Goal: Information Seeking & Learning: Compare options

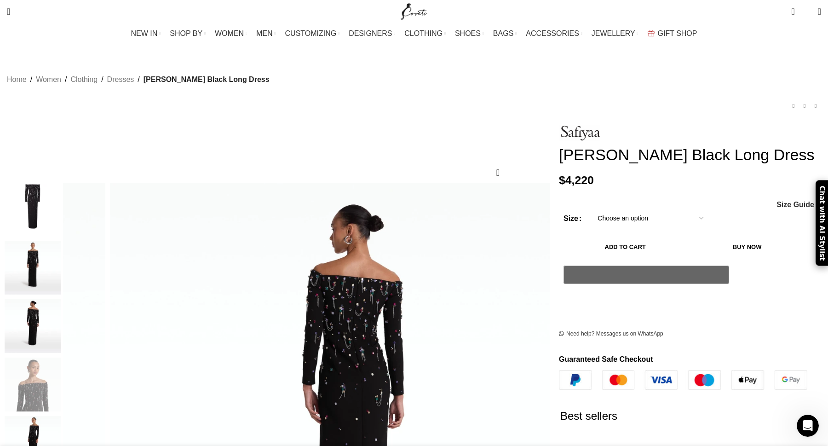
scroll to position [0, 1162]
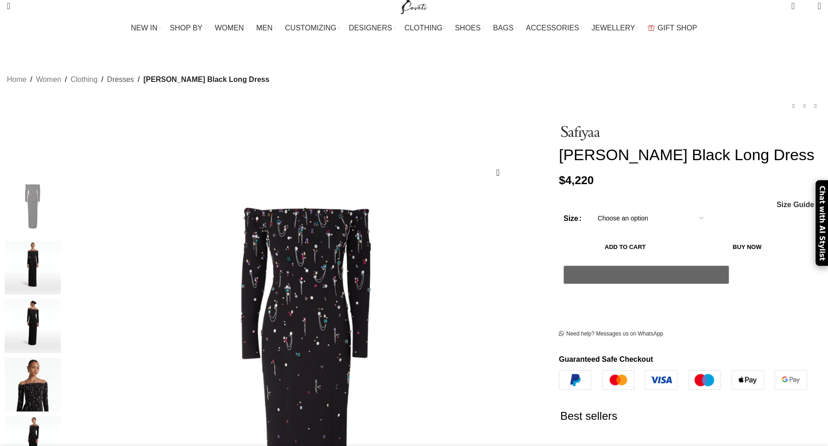
click at [134, 74] on link "Dresses" at bounding box center [120, 80] width 27 height 12
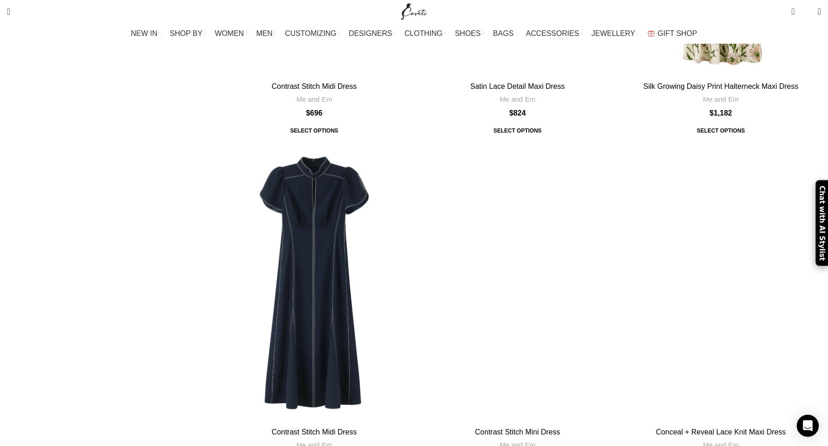
scroll to position [3968, 0]
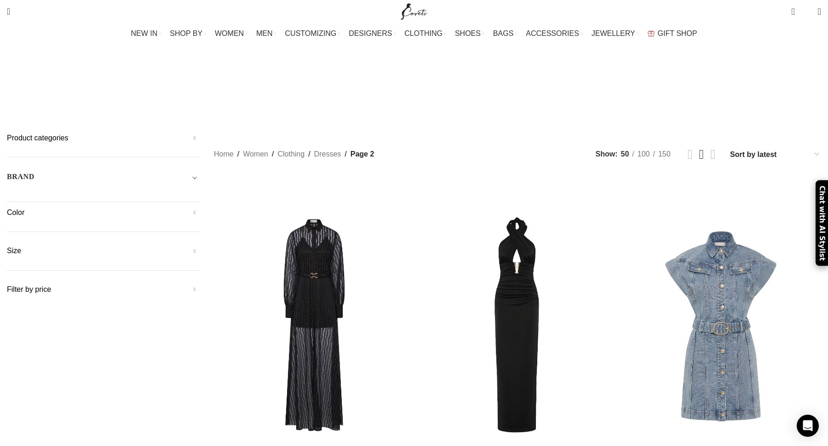
click at [729, 148] on select "Sort by popularity Sort by average rating Sort by latest Sort by price: low to …" at bounding box center [775, 154] width 92 height 13
select select "price-desc"
click at [729, 148] on select "Sort by popularity Sort by average rating Sort by latest Sort by price: low to …" at bounding box center [775, 154] width 92 height 13
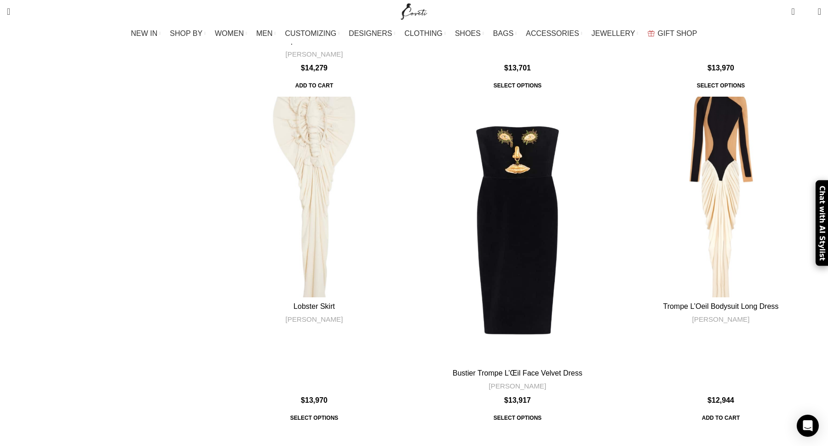
scroll to position [1800, 0]
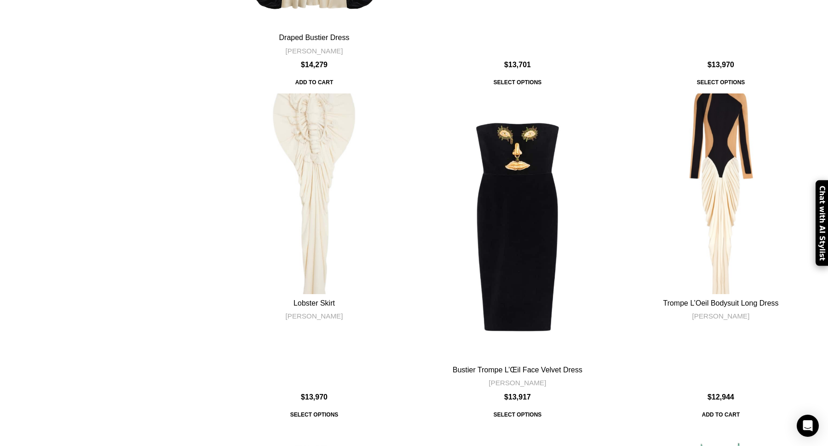
scroll to position [0, 0]
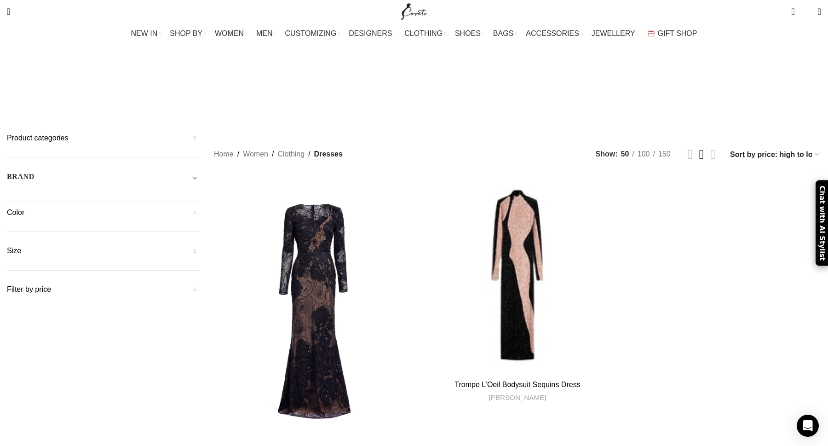
scroll to position [1800, 0]
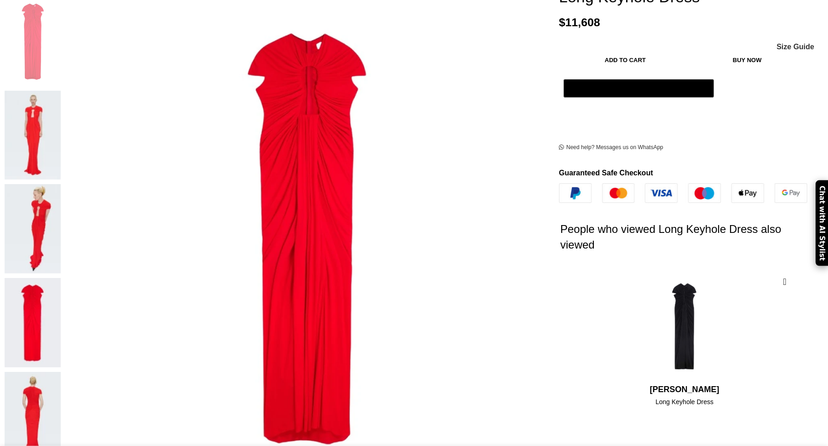
scroll to position [136, 0]
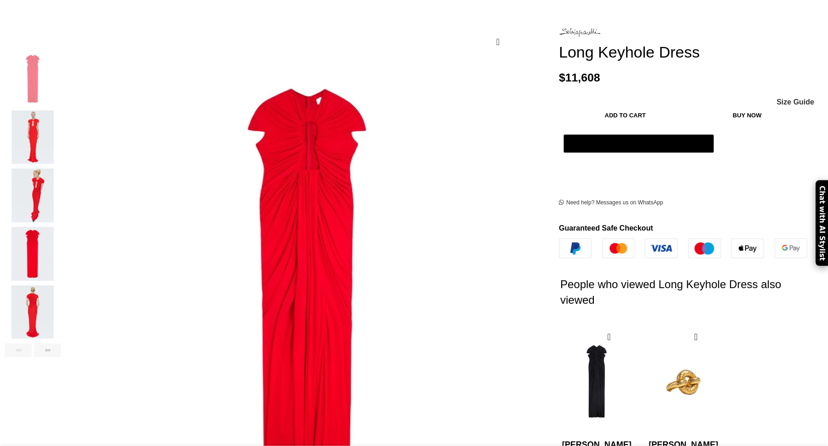
click at [61, 128] on img "2 / 6" at bounding box center [33, 137] width 56 height 54
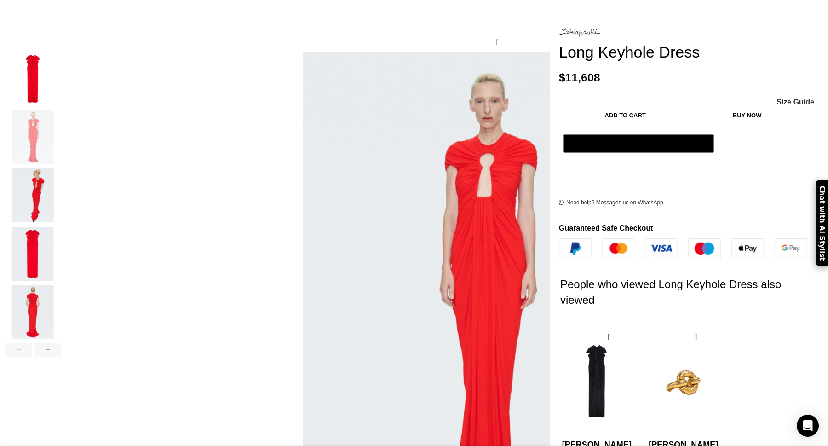
scroll to position [0, 194]
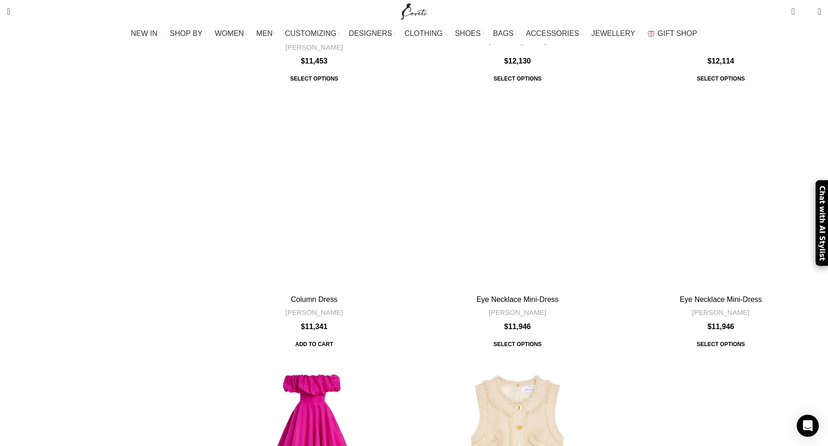
scroll to position [3852, 0]
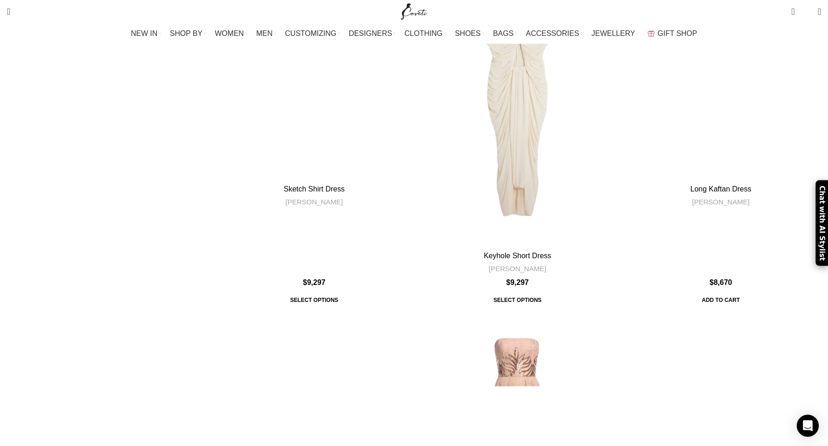
scroll to position [3422, 0]
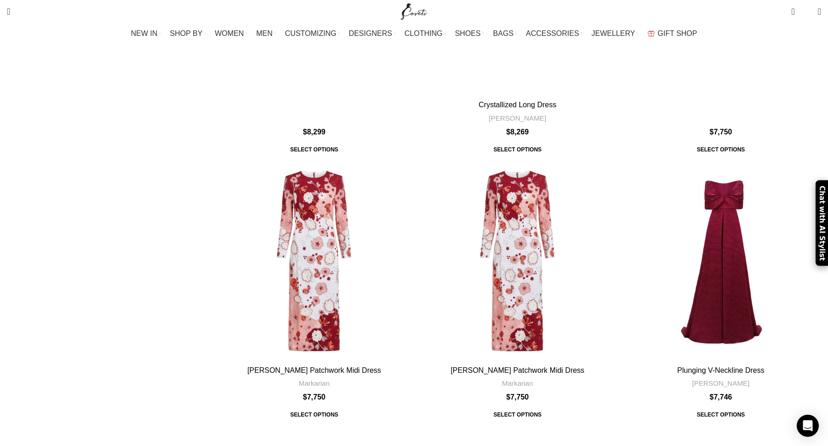
scroll to position [2321, 0]
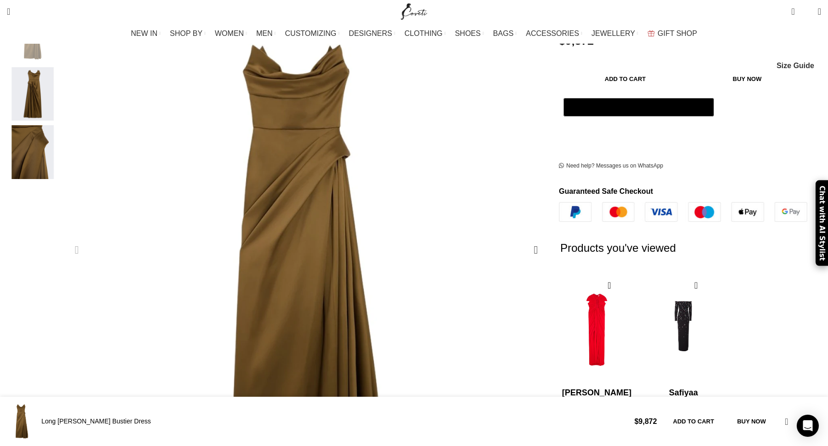
scroll to position [112, 0]
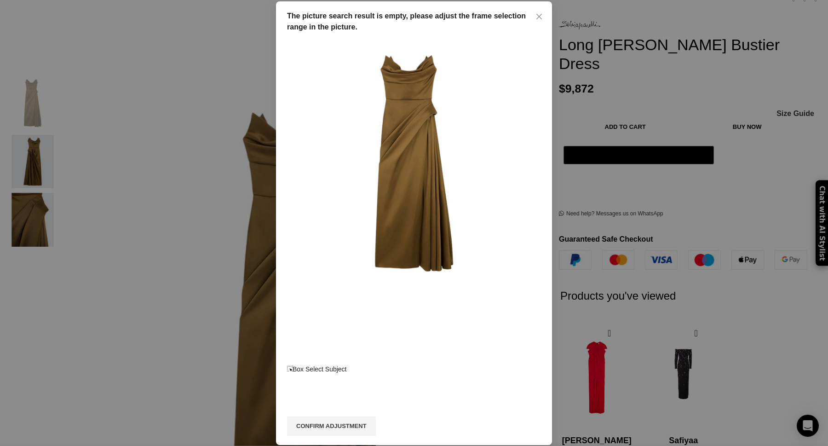
scroll to position [0, 194]
click at [459, 364] on div "Box Select Subject" at bounding box center [414, 369] width 254 height 10
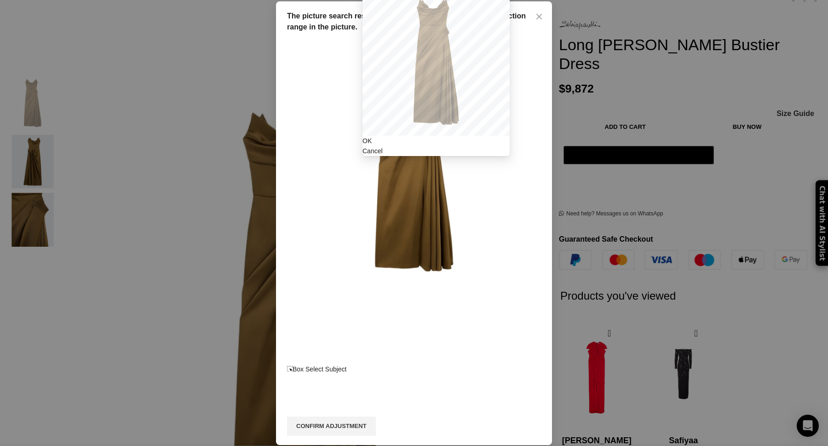
click at [510, 146] on div "OK" at bounding box center [435, 141] width 147 height 10
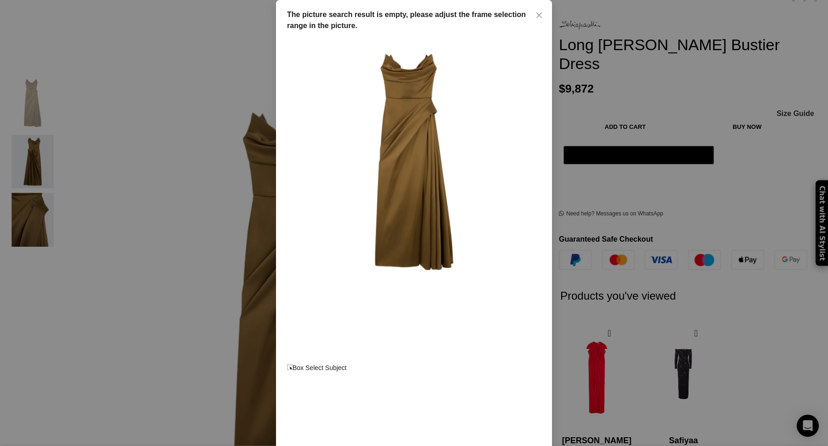
click at [527, 298] on div "The picture search result is empty, please adjust the frame selection range in …" at bounding box center [414, 243] width 276 height 486
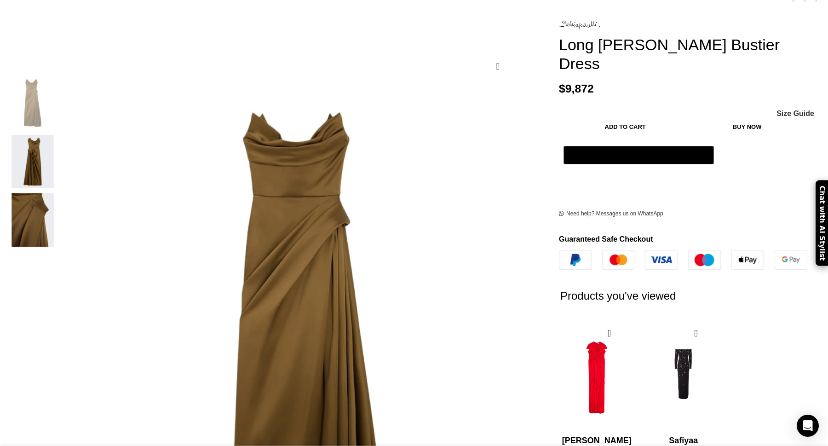
scroll to position [0, 290]
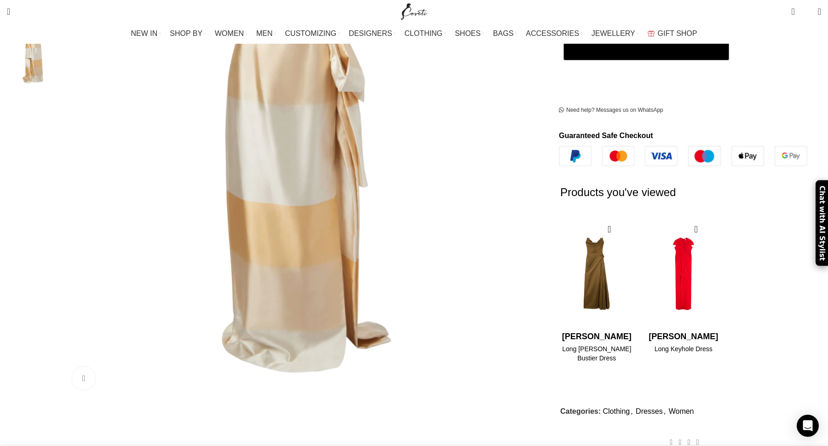
scroll to position [0, 194]
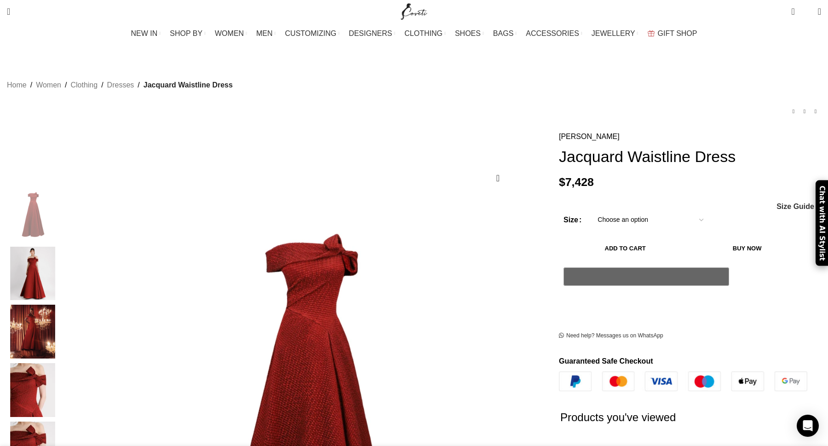
click at [61, 257] on img "2 / 5" at bounding box center [33, 273] width 56 height 54
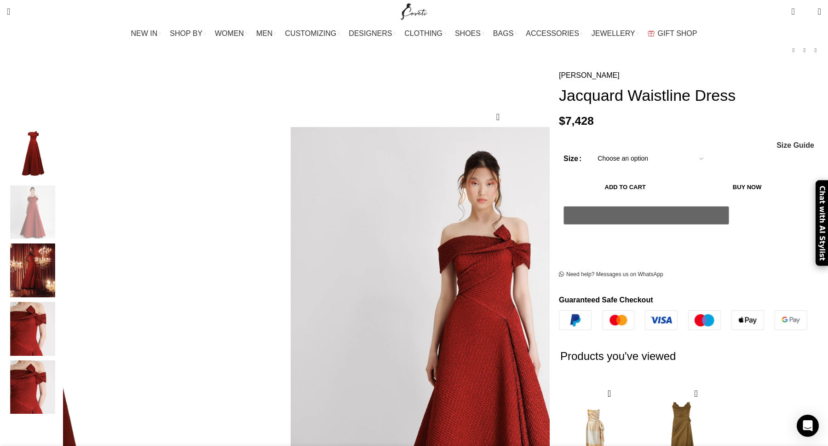
scroll to position [0, 194]
